Goal: Task Accomplishment & Management: Use online tool/utility

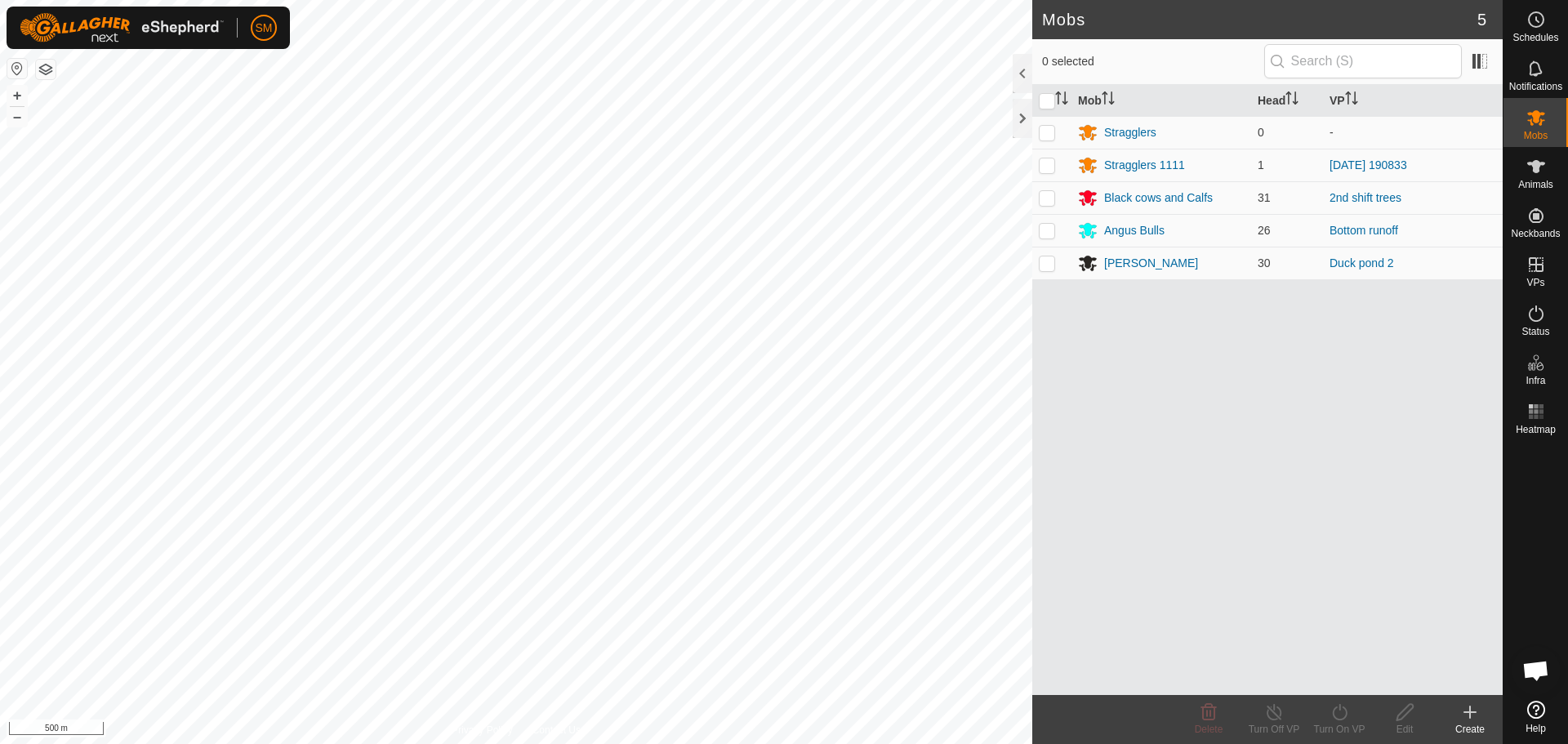
scroll to position [1388, 0]
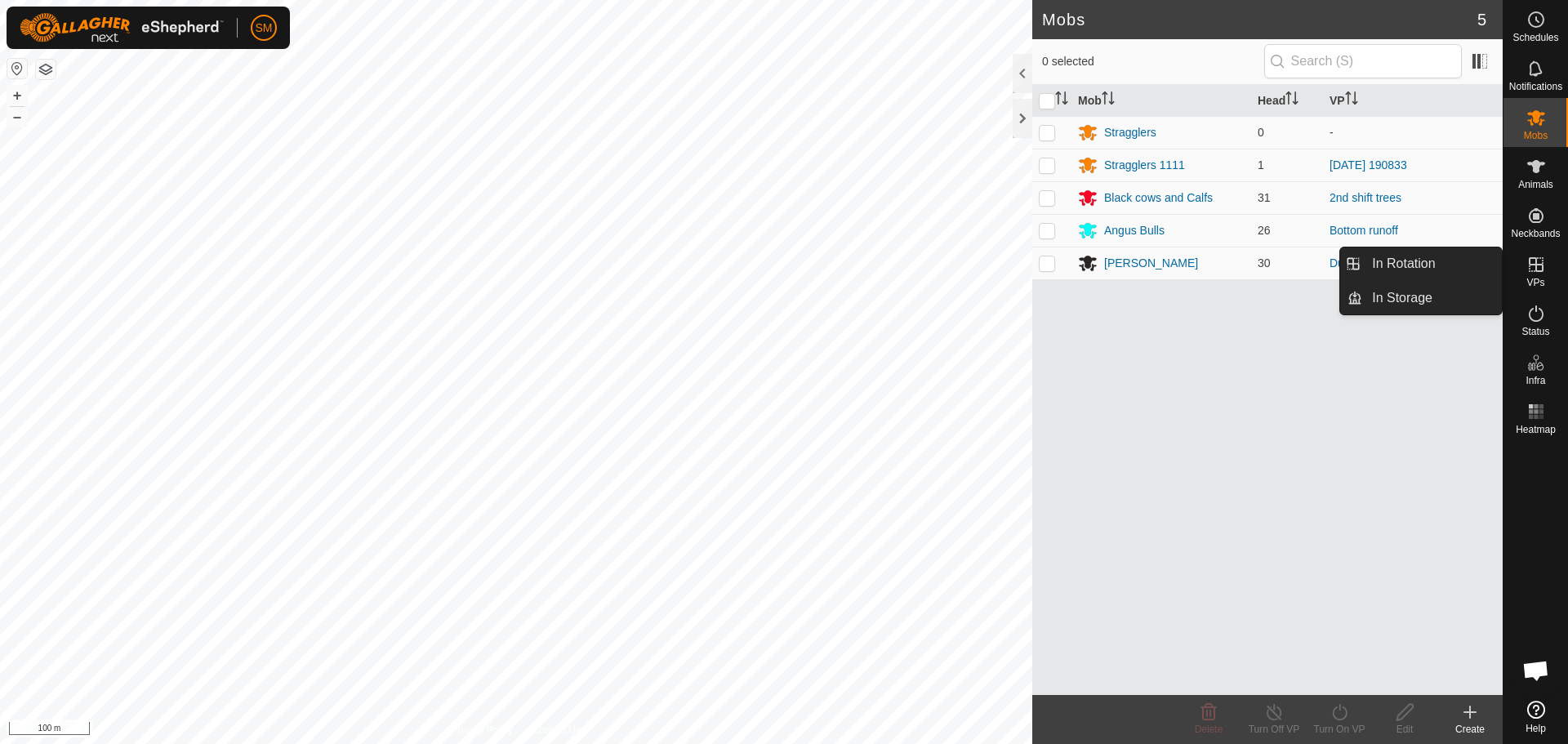
click at [1528, 261] on icon at bounding box center [1537, 264] width 20 height 20
click at [1527, 269] on icon at bounding box center [1537, 264] width 20 height 20
click at [1443, 255] on link "In Rotation" at bounding box center [1432, 263] width 139 height 32
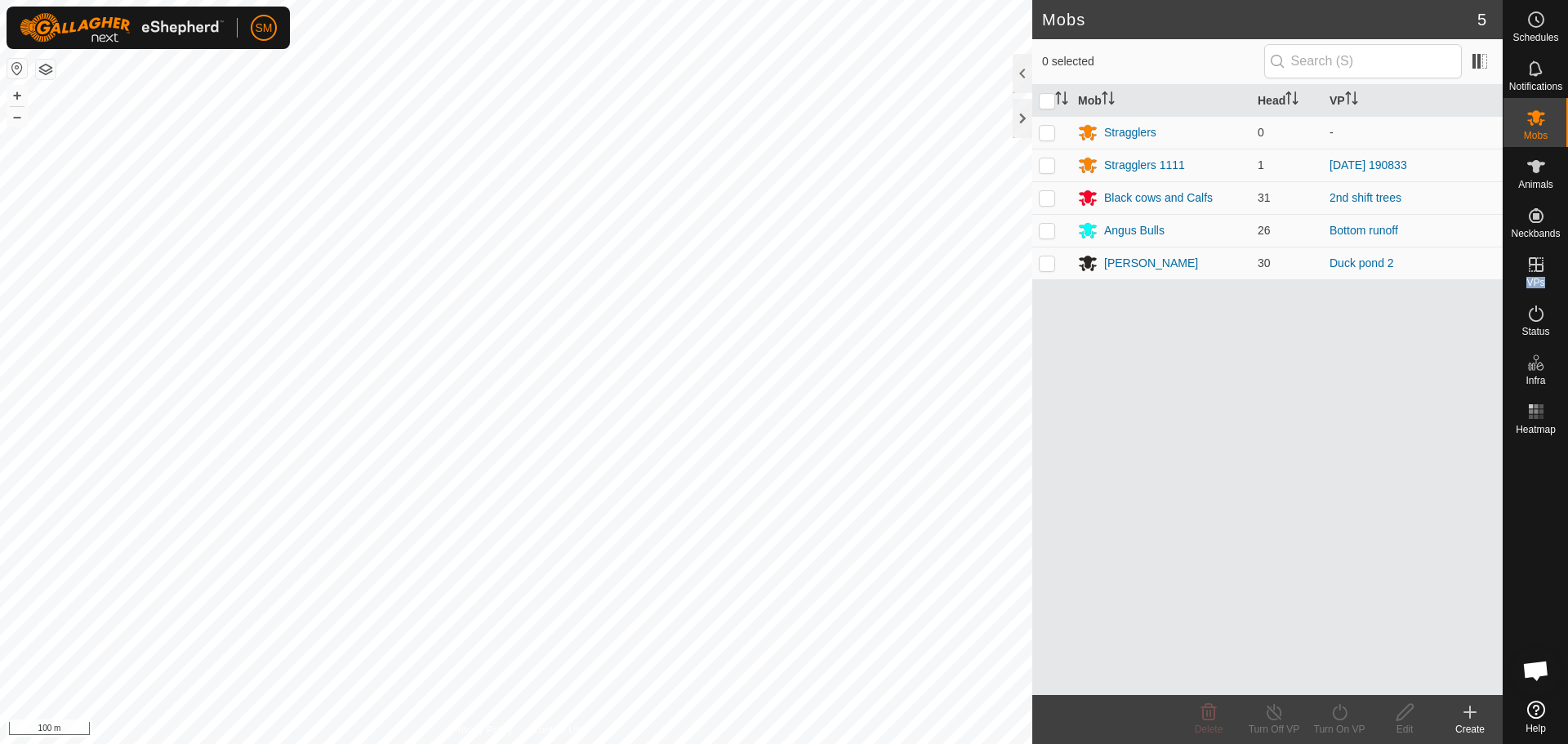
click at [1443, 255] on link "In Rotation" at bounding box center [1432, 263] width 139 height 32
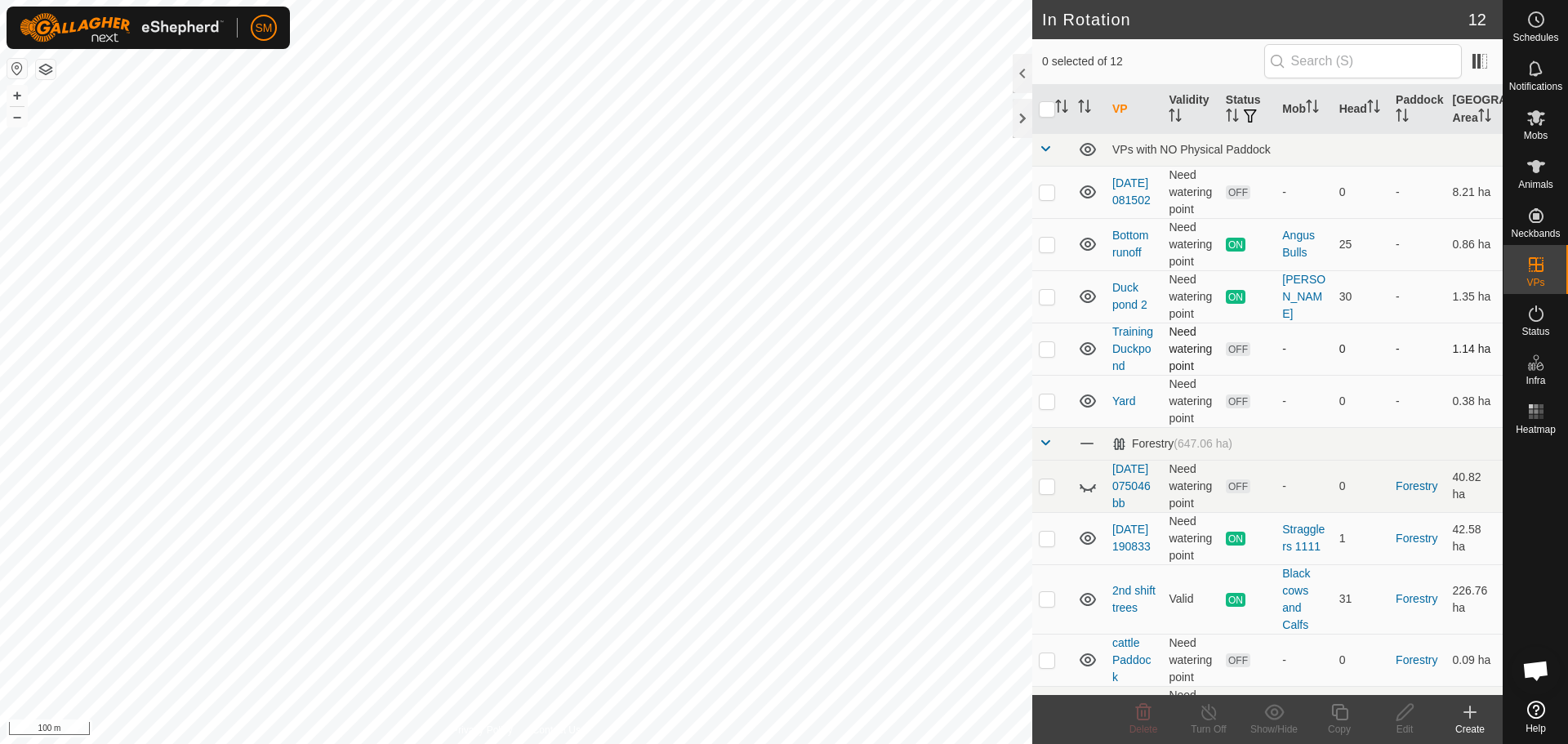
scroll to position [1388, 0]
click at [1048, 189] on p-checkbox at bounding box center [1047, 192] width 16 height 13
checkbox input "false"
click at [1052, 244] on p-checkbox at bounding box center [1047, 244] width 16 height 13
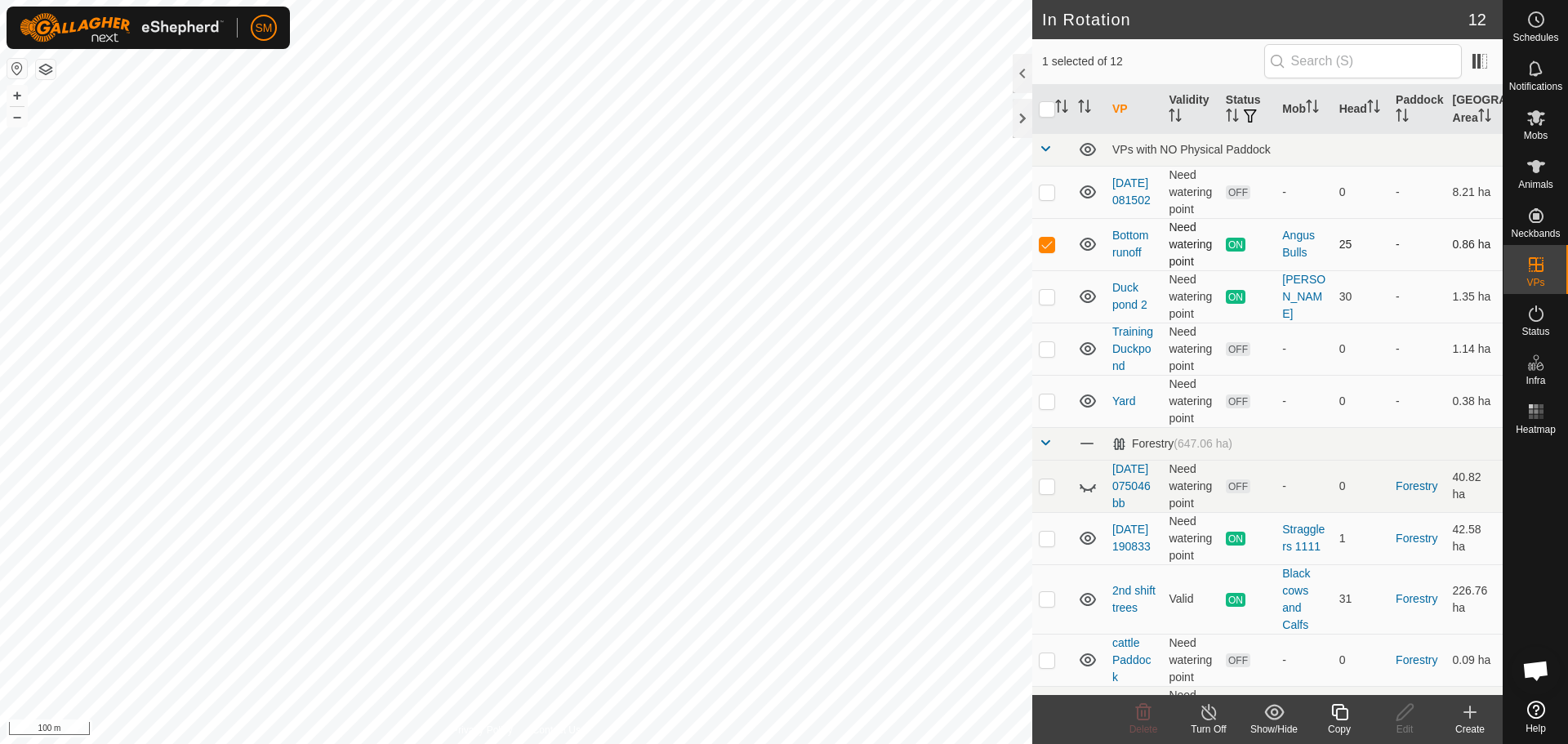
click at [1052, 244] on p-checkbox at bounding box center [1047, 244] width 16 height 13
checkbox input "false"
click at [1048, 293] on p-checkbox at bounding box center [1047, 297] width 16 height 13
checkbox input "false"
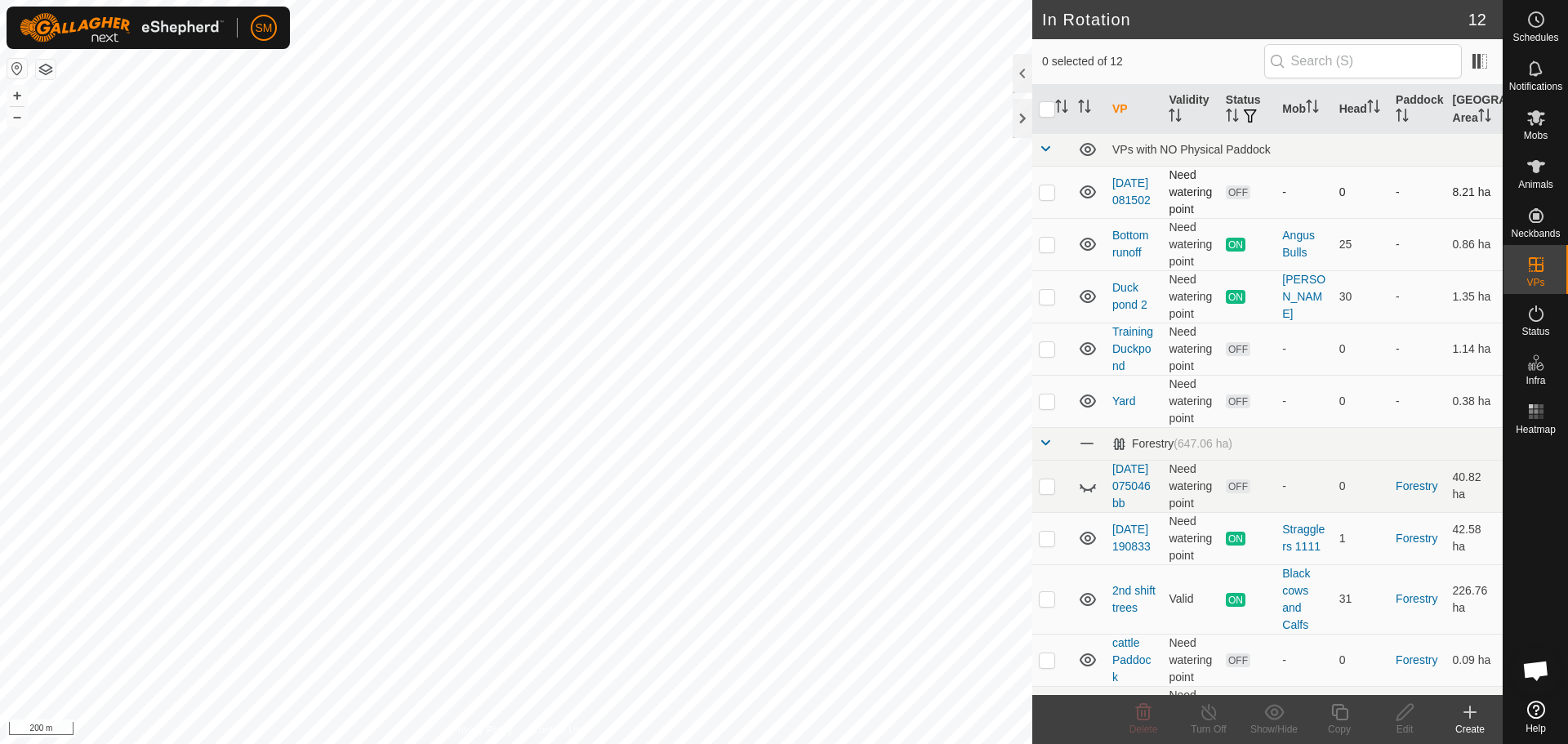
click at [1045, 190] on p-checkbox at bounding box center [1047, 192] width 16 height 13
click at [1046, 189] on p-checkbox at bounding box center [1047, 192] width 16 height 13
checkbox input "false"
click at [1045, 403] on p-checkbox at bounding box center [1047, 401] width 16 height 13
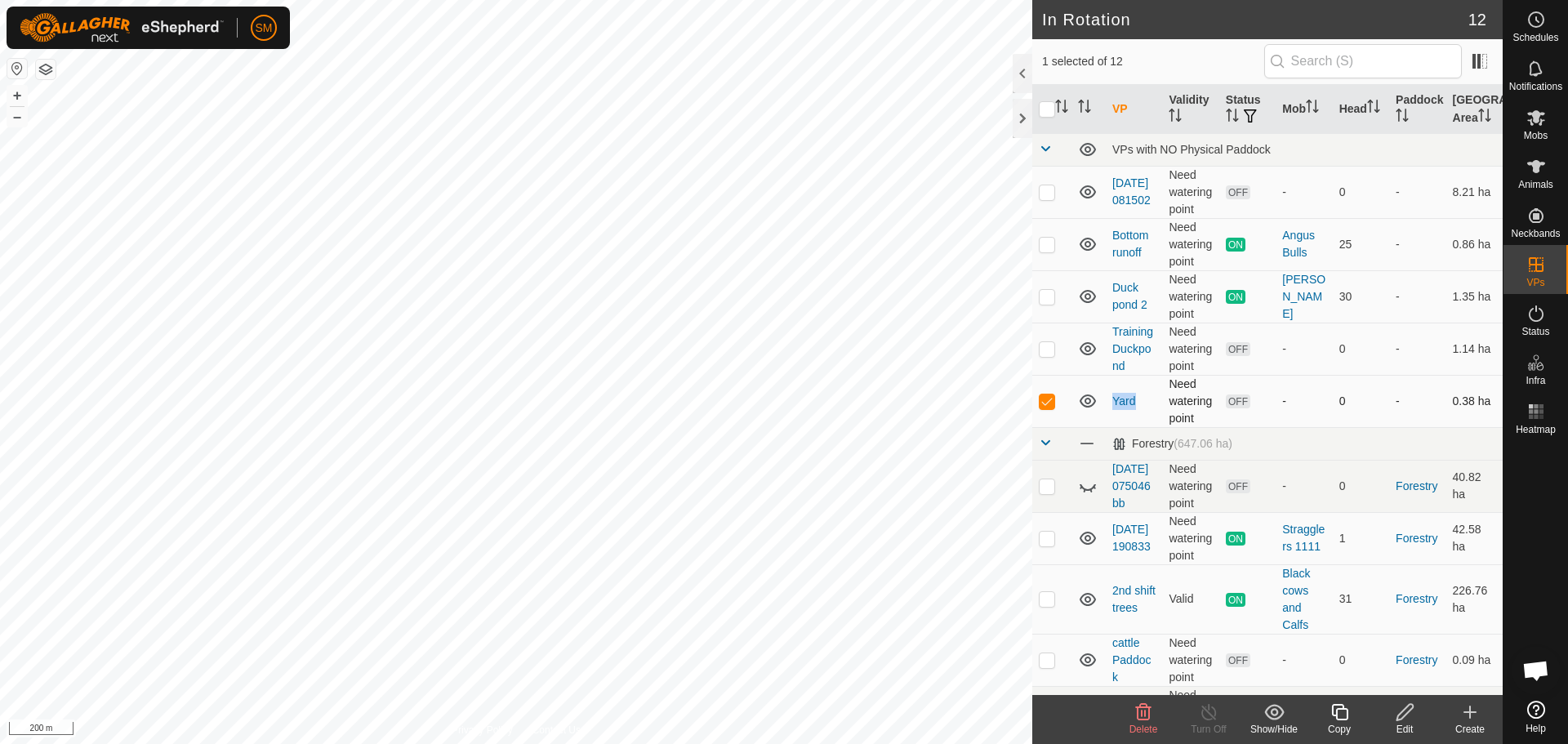
checkbox input "false"
click at [1045, 545] on p-checkbox at bounding box center [1047, 538] width 16 height 13
checkbox input "false"
click at [1046, 492] on p-checkbox at bounding box center [1047, 486] width 16 height 13
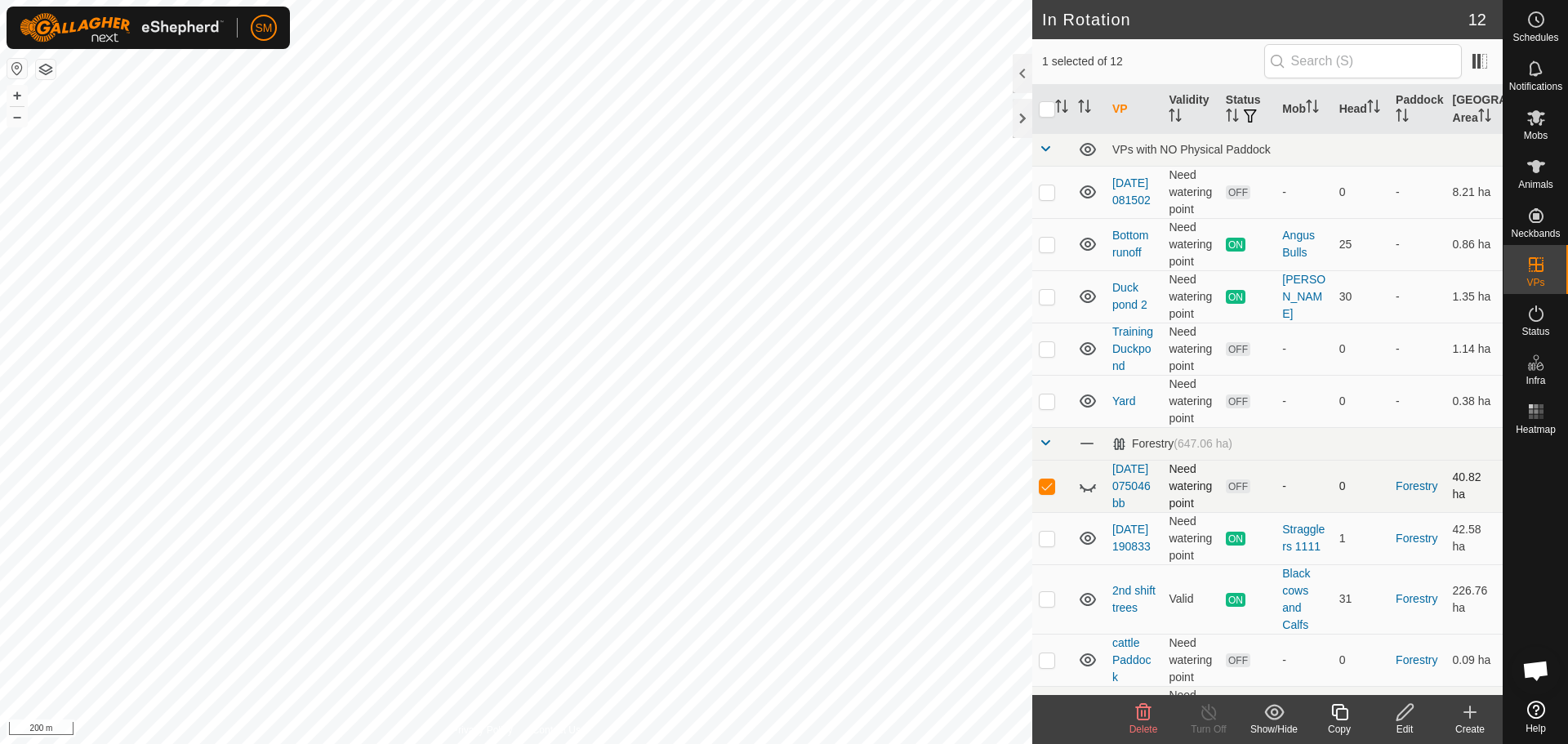
click at [1046, 492] on p-checkbox at bounding box center [1047, 486] width 16 height 13
checkbox input "false"
click at [1048, 400] on p-checkbox at bounding box center [1047, 401] width 16 height 13
checkbox input "false"
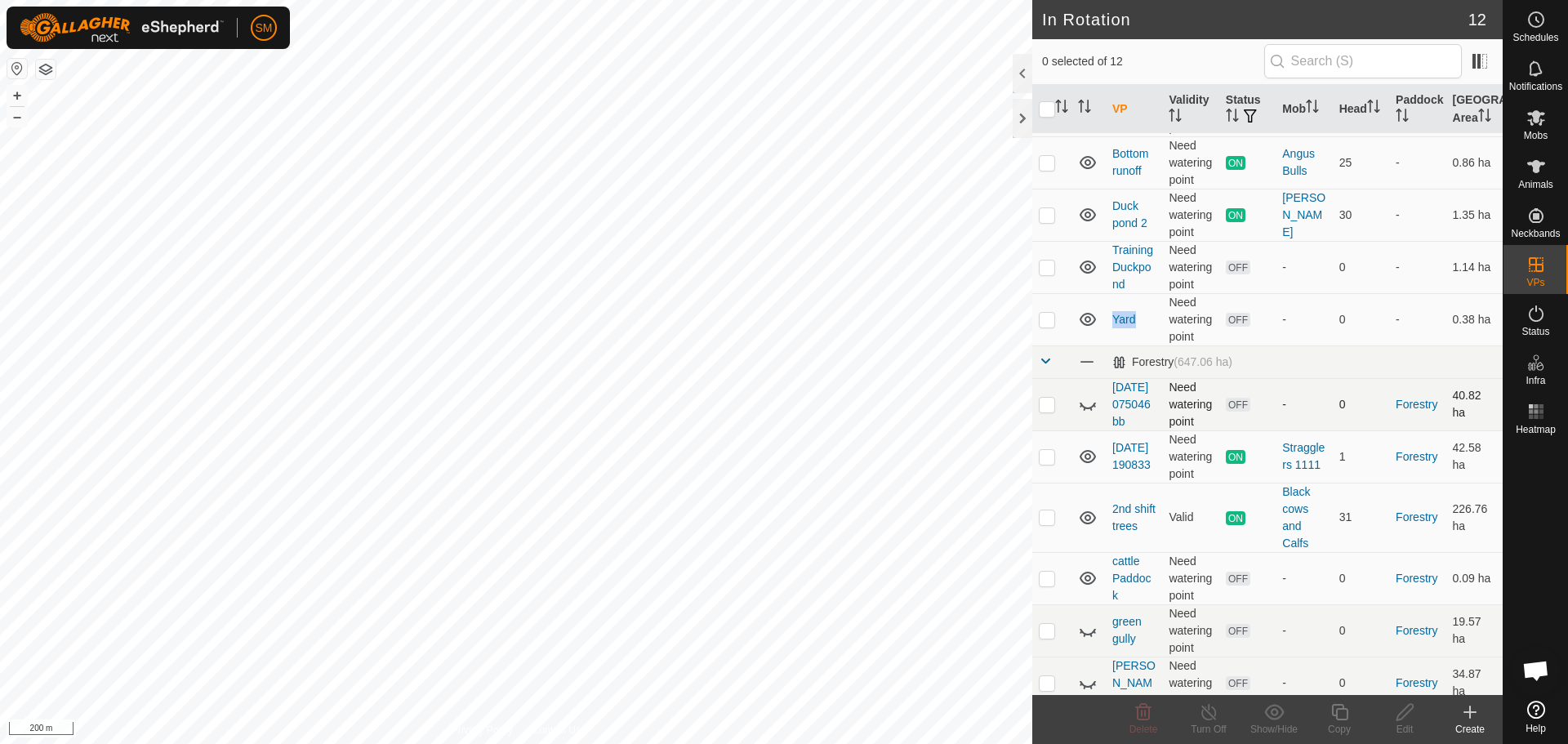
scroll to position [163, 0]
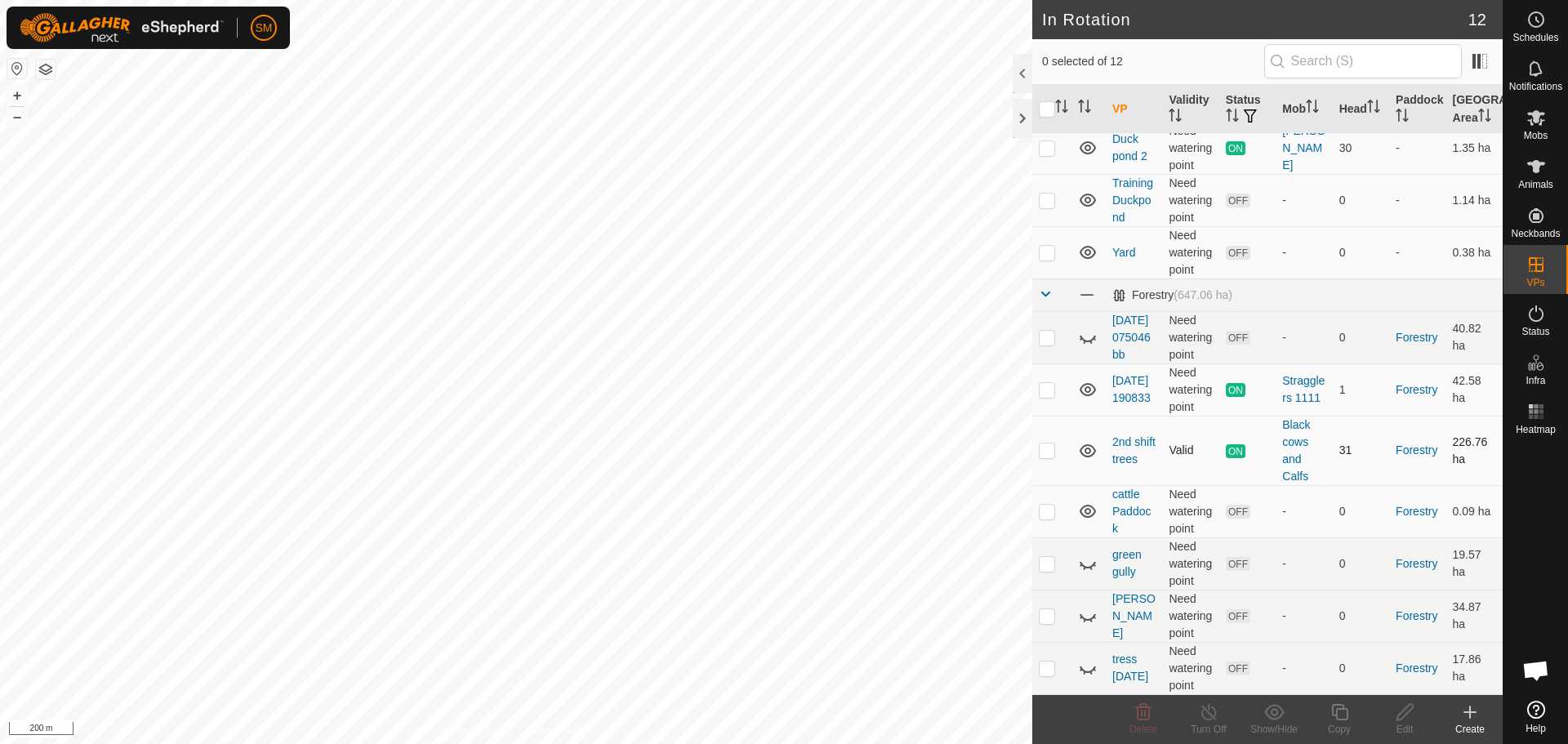
click at [1049, 451] on p-checkbox at bounding box center [1047, 450] width 16 height 13
checkbox input "true"
click at [1335, 714] on icon at bounding box center [1339, 712] width 16 height 16
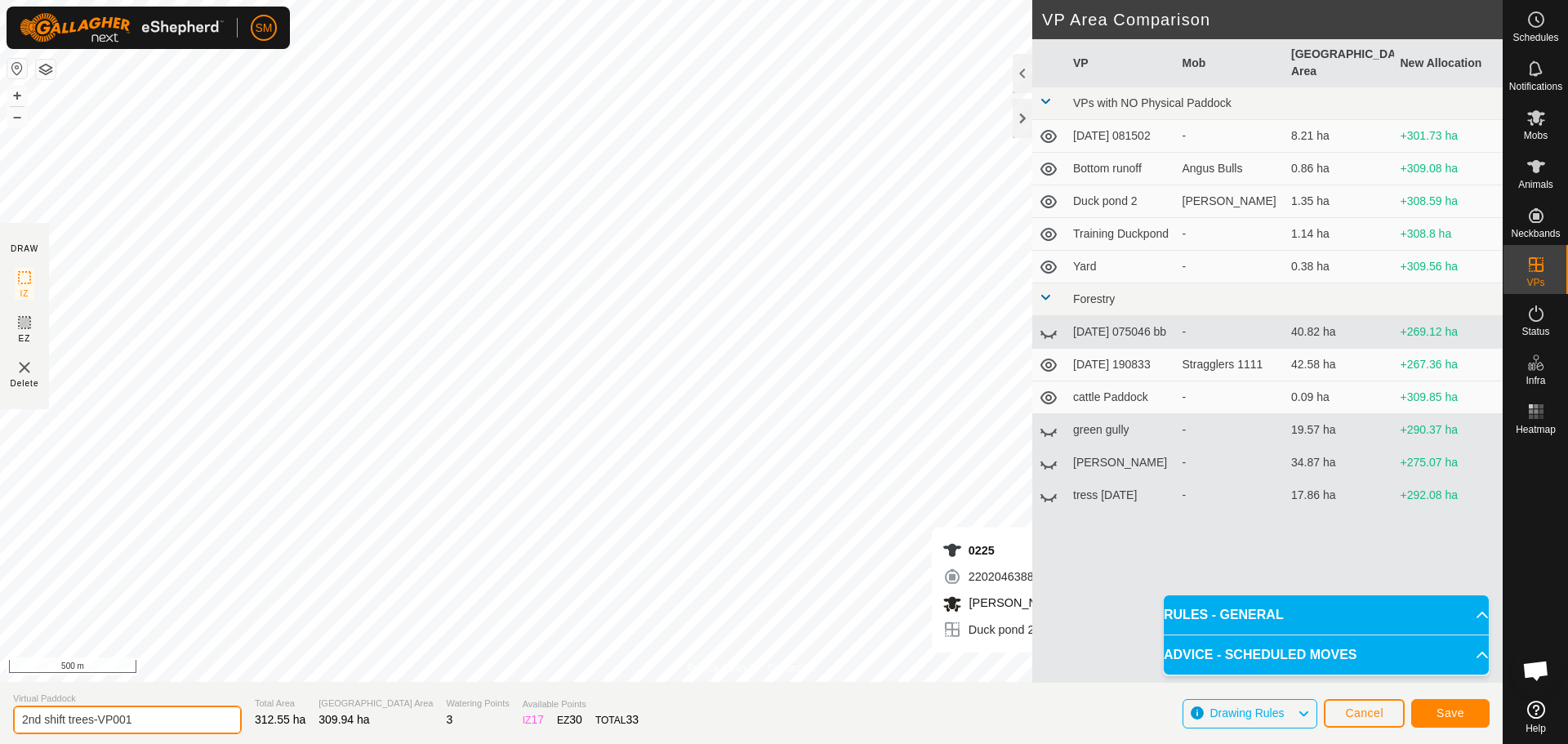
click at [152, 715] on input "2nd shift trees-VP001" at bounding box center [128, 720] width 229 height 29
type input "2"
type input "PP"
click at [1436, 713] on button "Save" at bounding box center [1451, 713] width 78 height 29
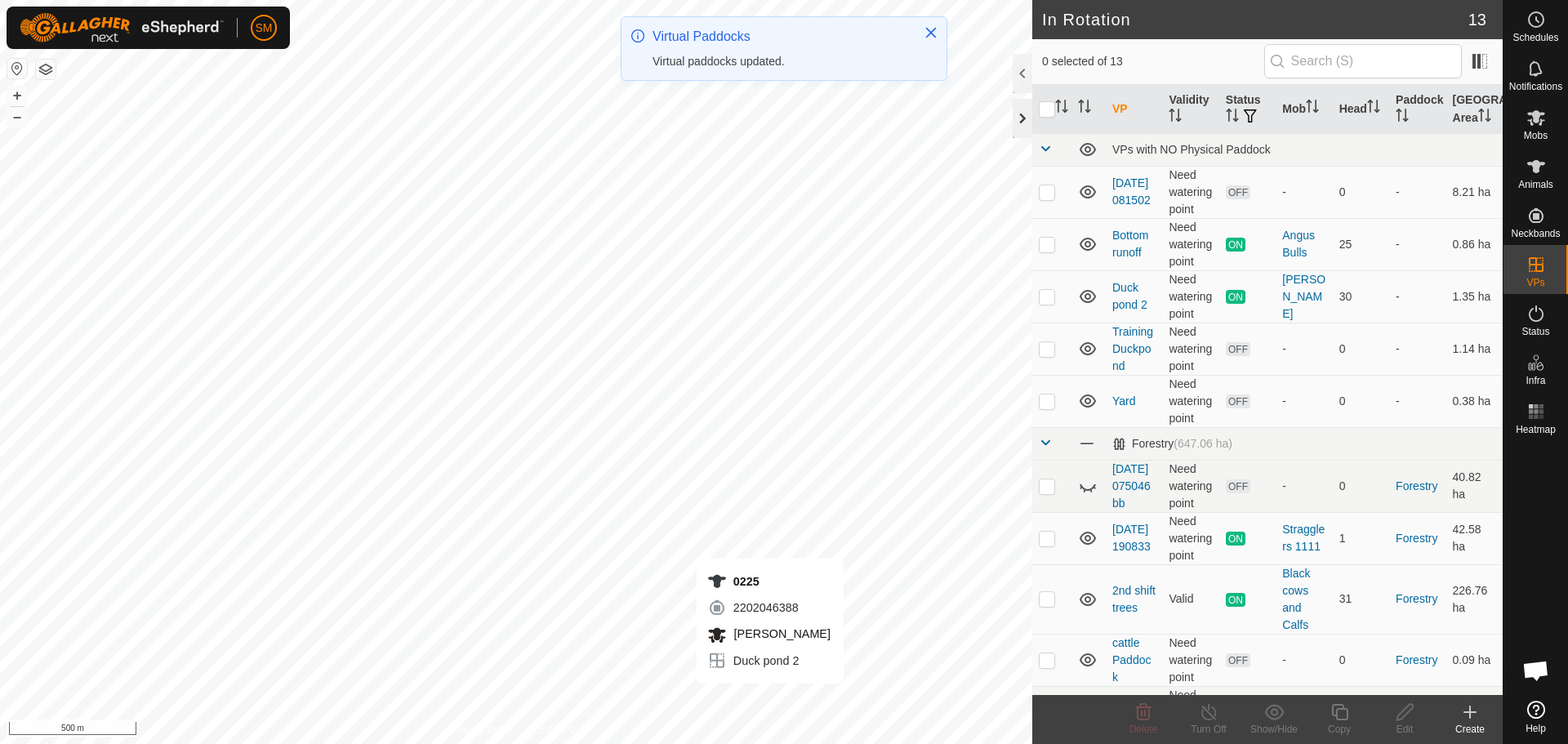
click at [1021, 119] on div at bounding box center [1022, 118] width 20 height 39
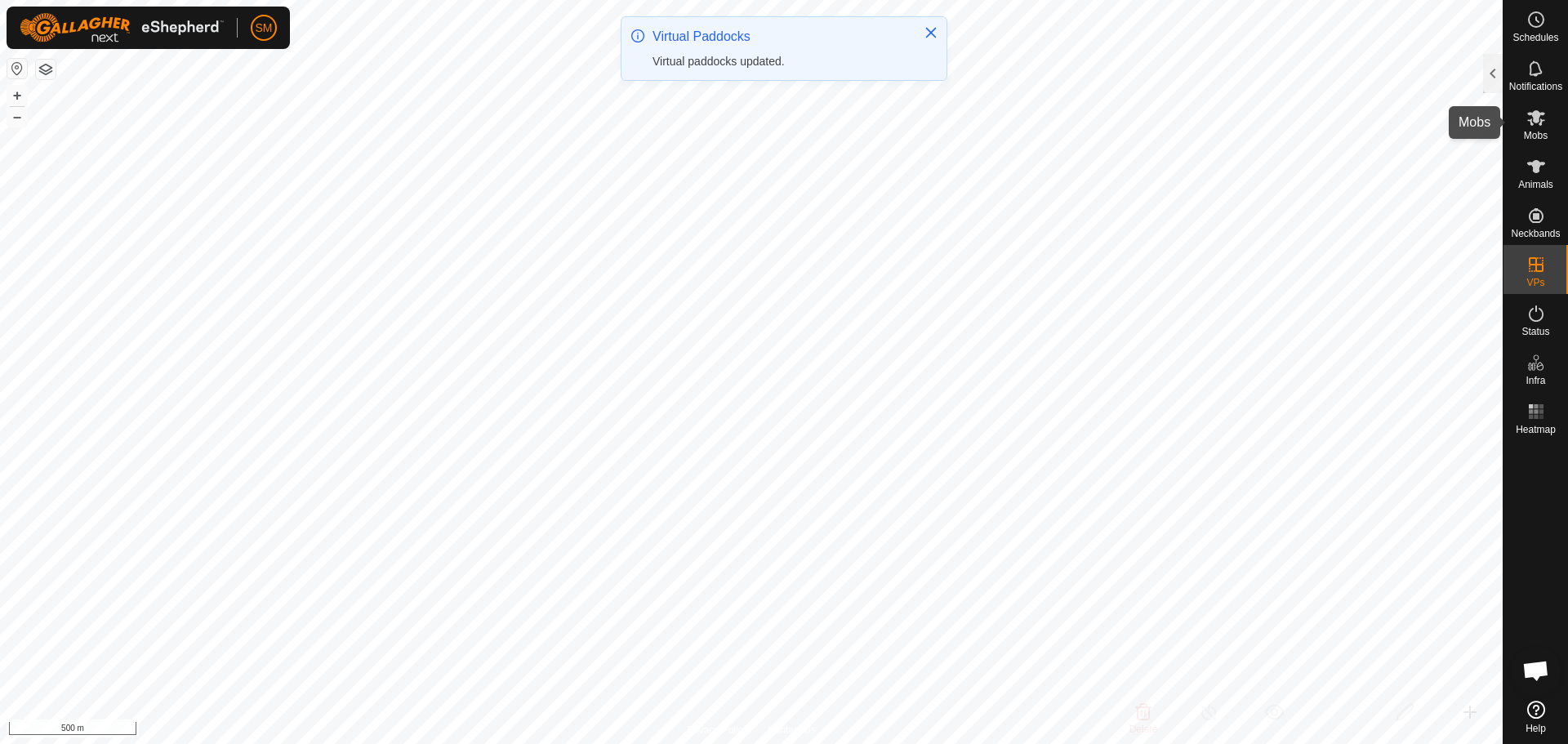
click at [1532, 117] on icon at bounding box center [1537, 117] width 20 height 20
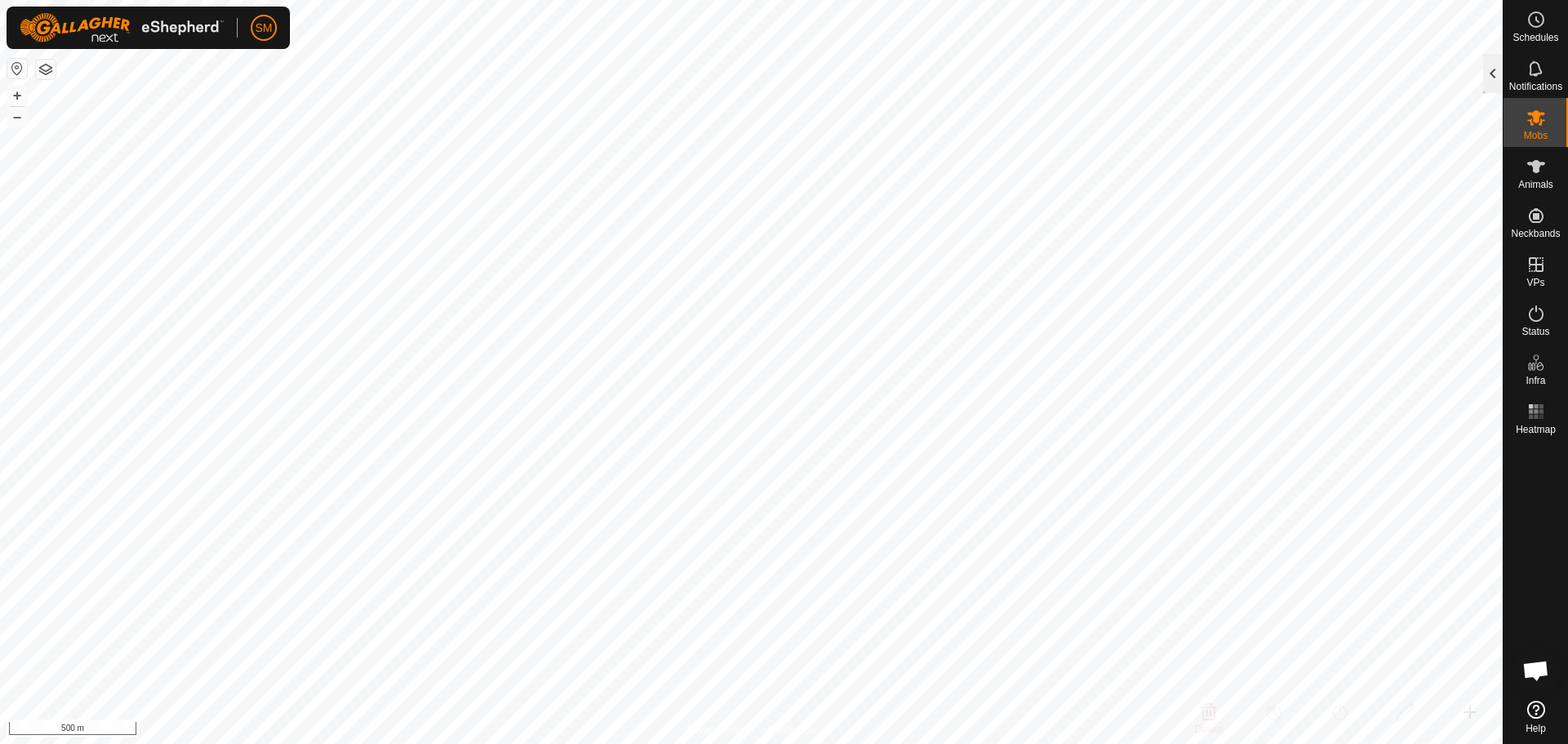
click at [1494, 71] on div at bounding box center [1493, 72] width 20 height 39
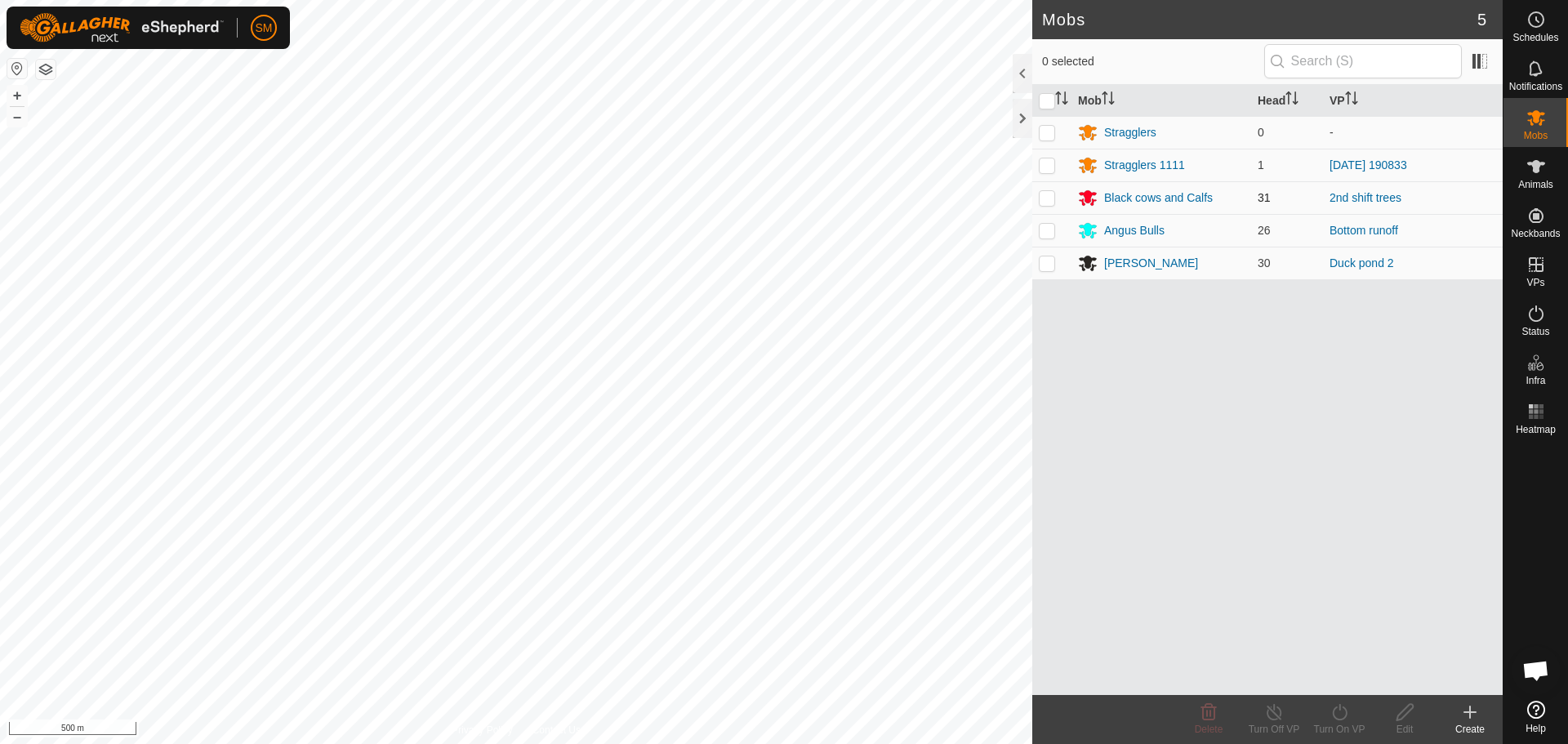
click at [1052, 196] on p-checkbox at bounding box center [1047, 197] width 16 height 13
checkbox input "true"
click at [1342, 710] on icon at bounding box center [1340, 712] width 20 height 20
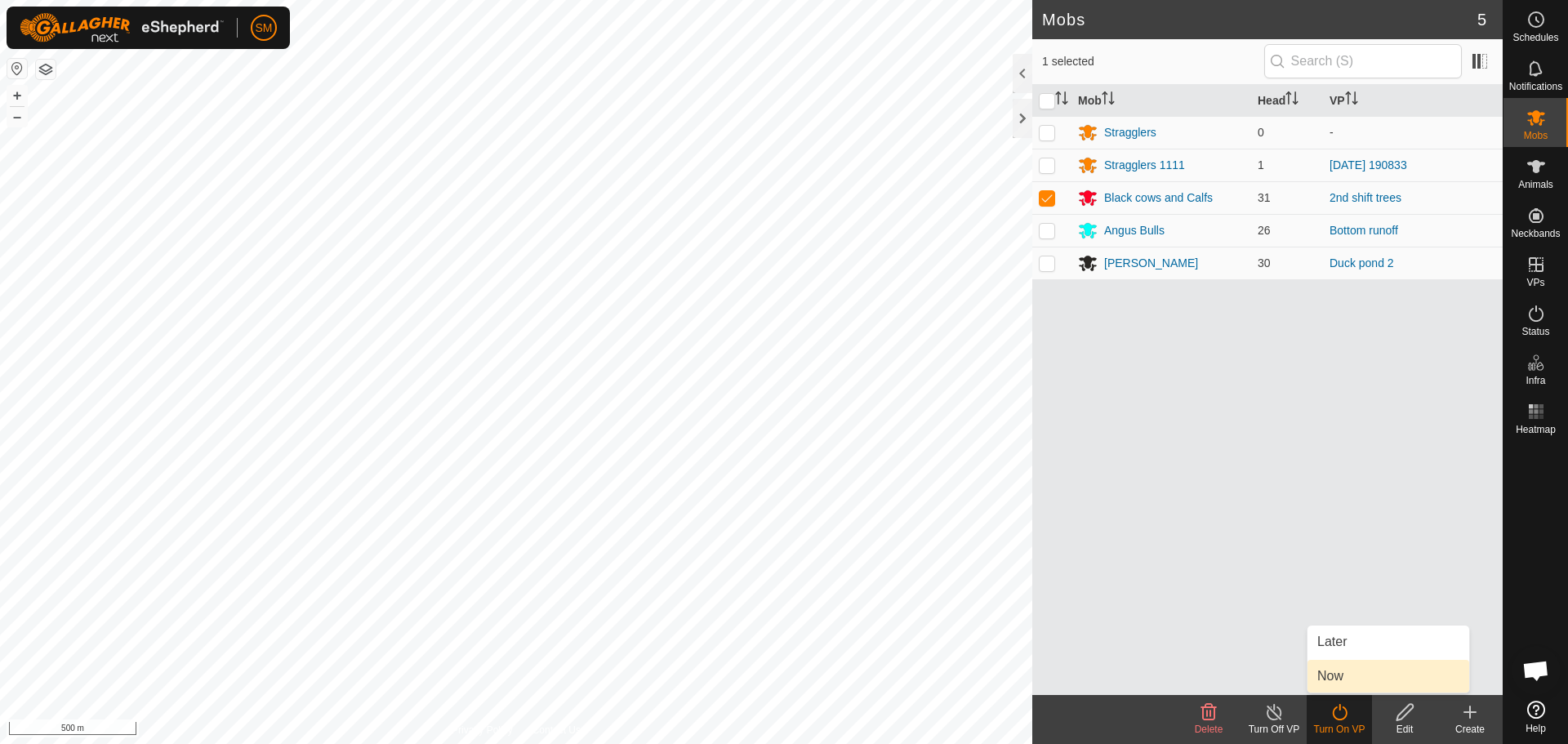
click at [1332, 671] on link "Now" at bounding box center [1388, 676] width 161 height 32
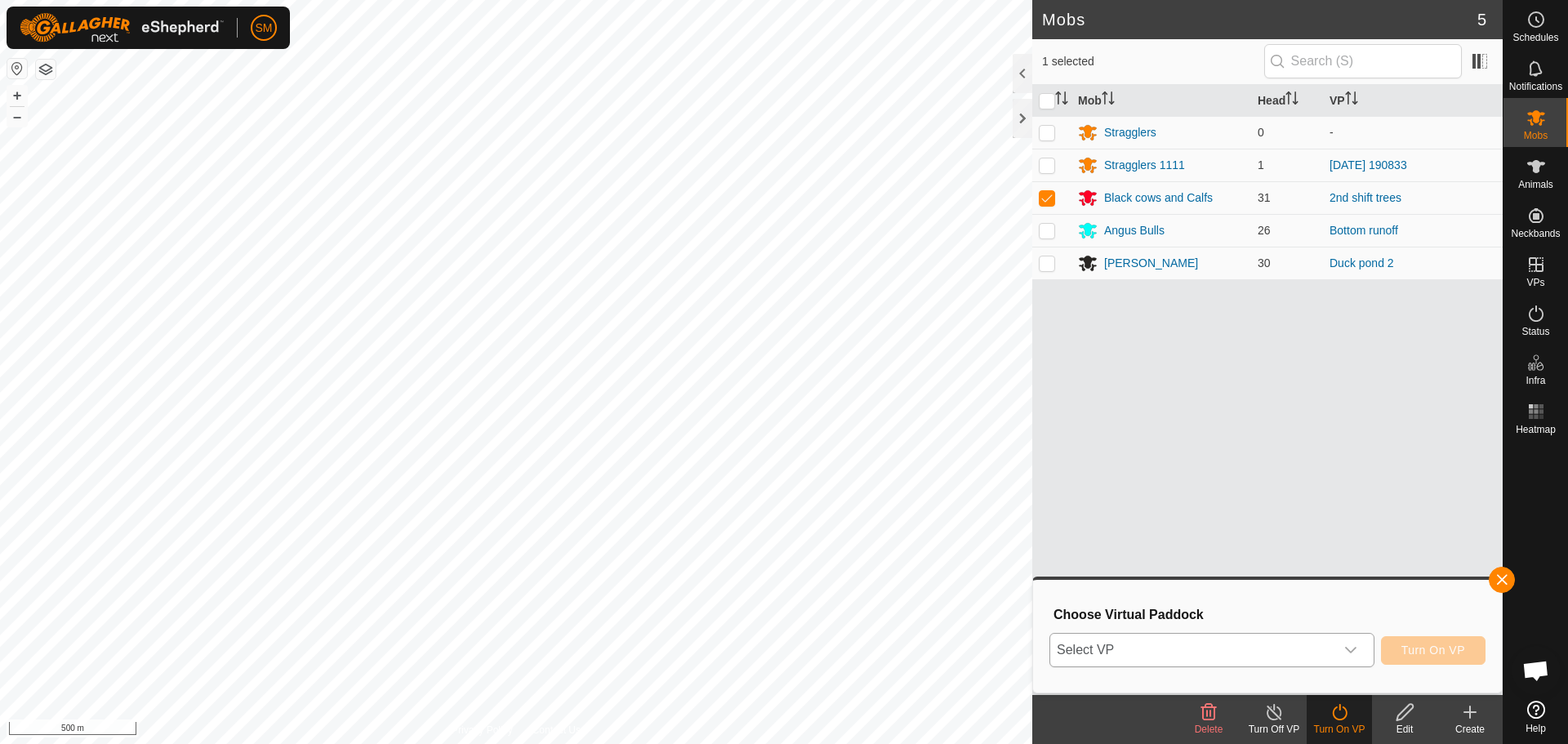
click at [1350, 637] on div "dropdown trigger" at bounding box center [1351, 650] width 32 height 32
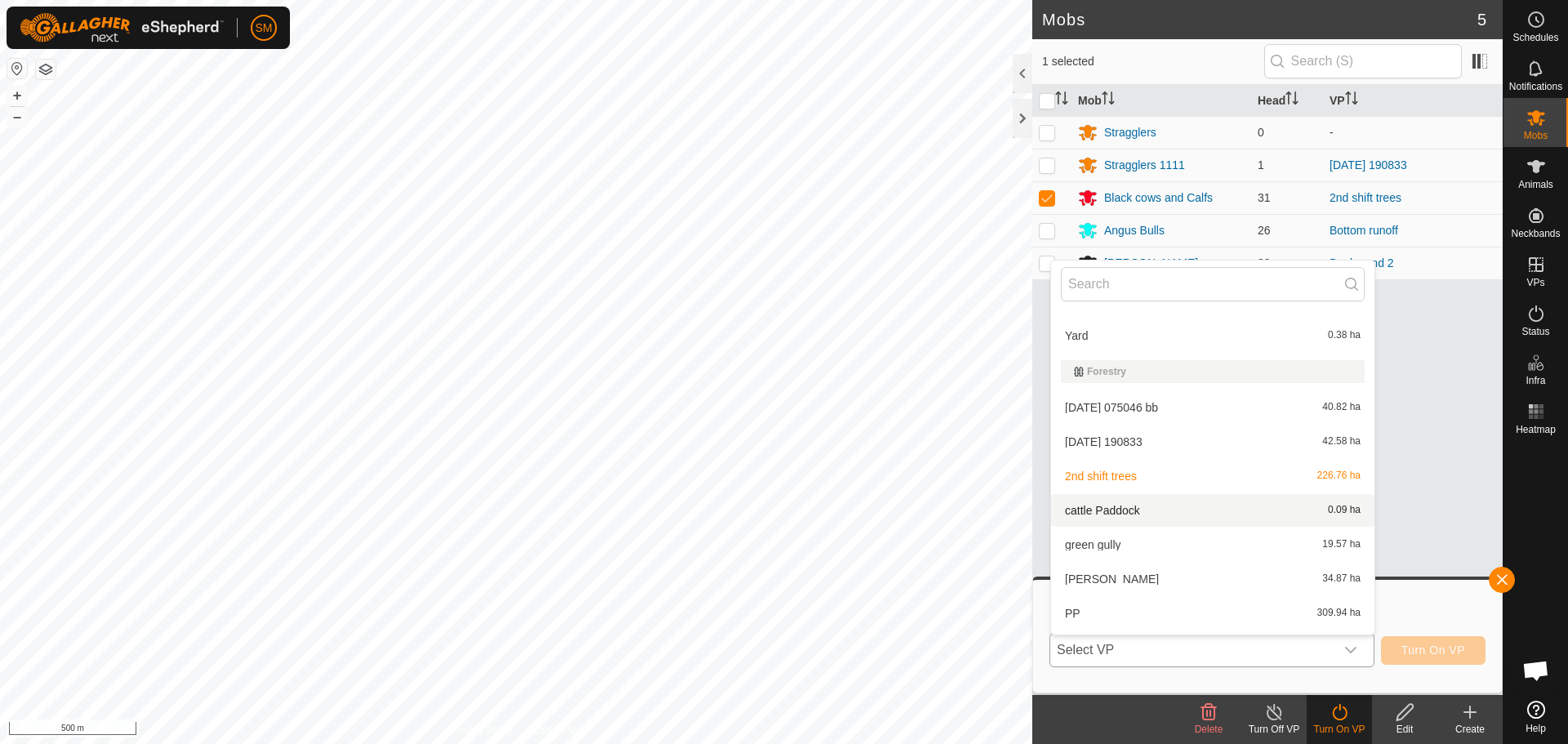
scroll to position [193, 0]
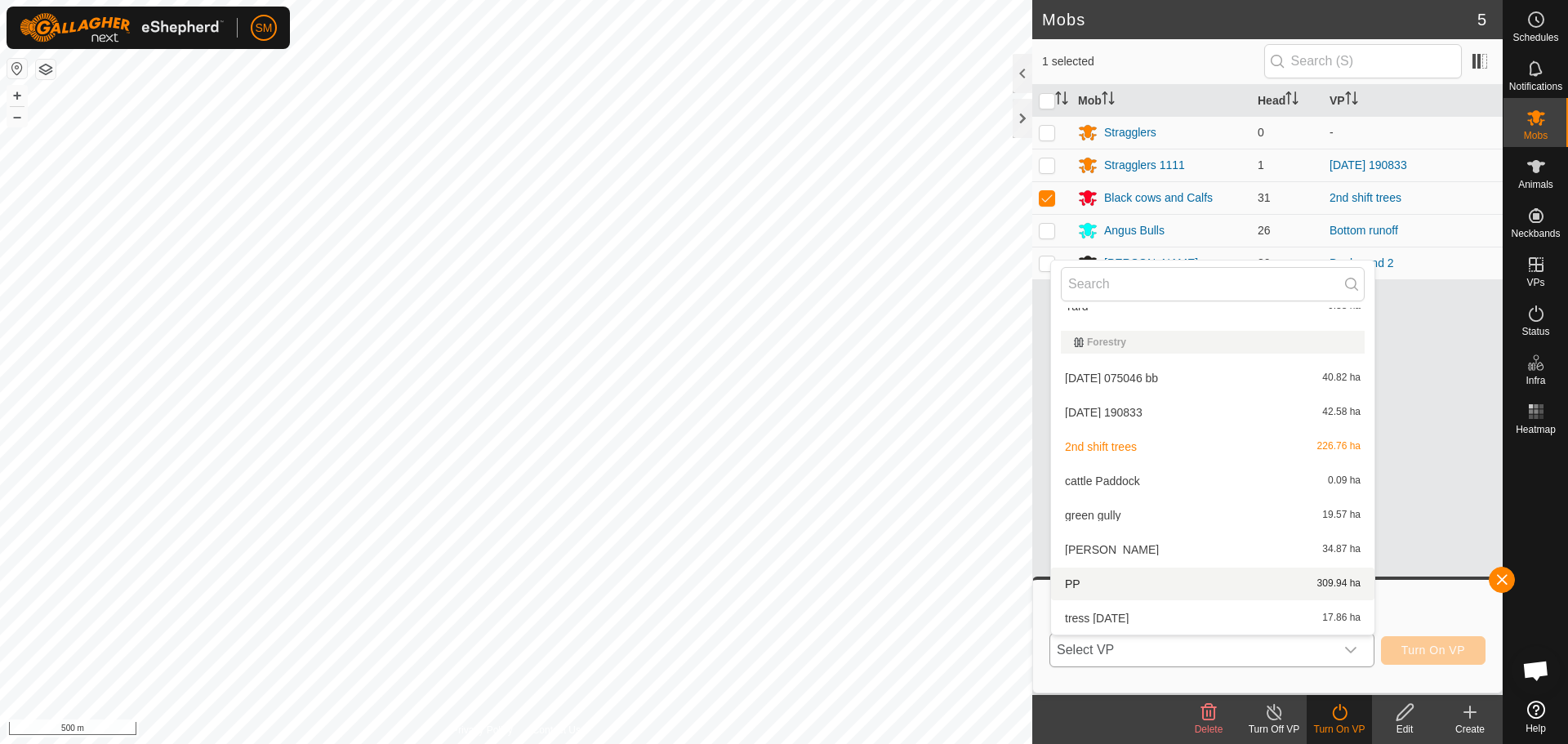
click at [1161, 588] on li "PP 309.94 ha" at bounding box center [1213, 584] width 324 height 32
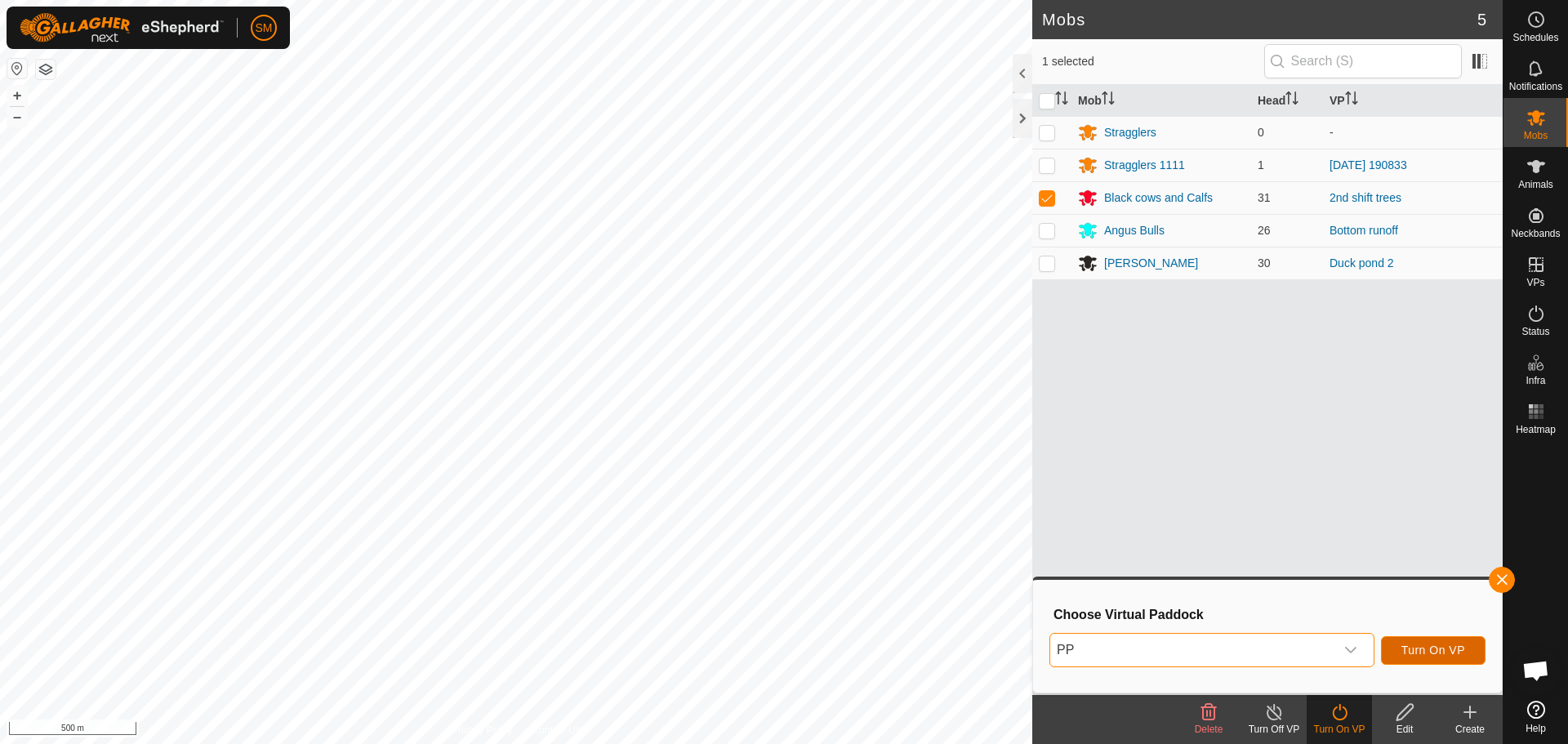
click at [1442, 649] on span "Turn On VP" at bounding box center [1433, 650] width 64 height 13
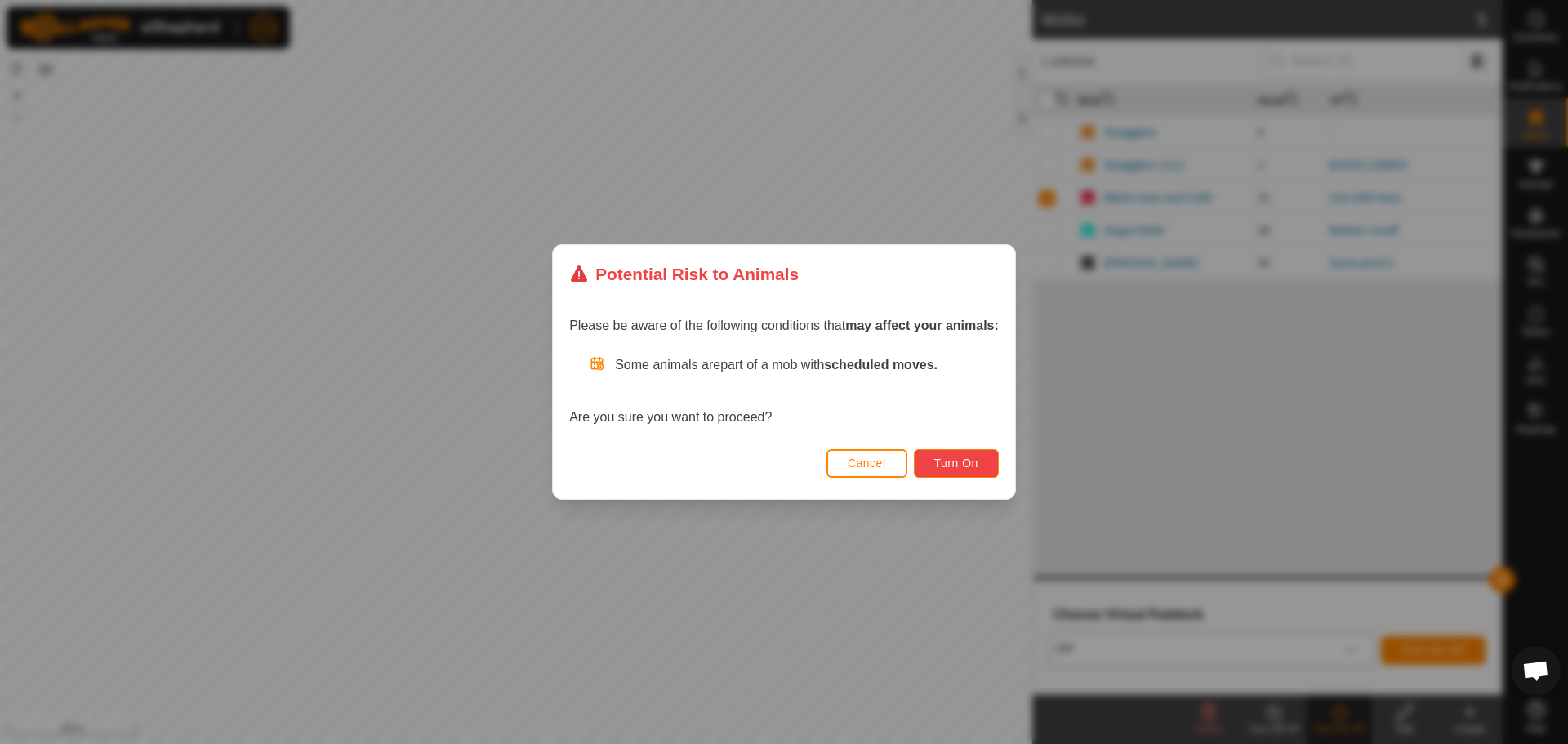
click at [970, 462] on span "Turn On" at bounding box center [956, 463] width 44 height 13
